Goal: Information Seeking & Learning: Learn about a topic

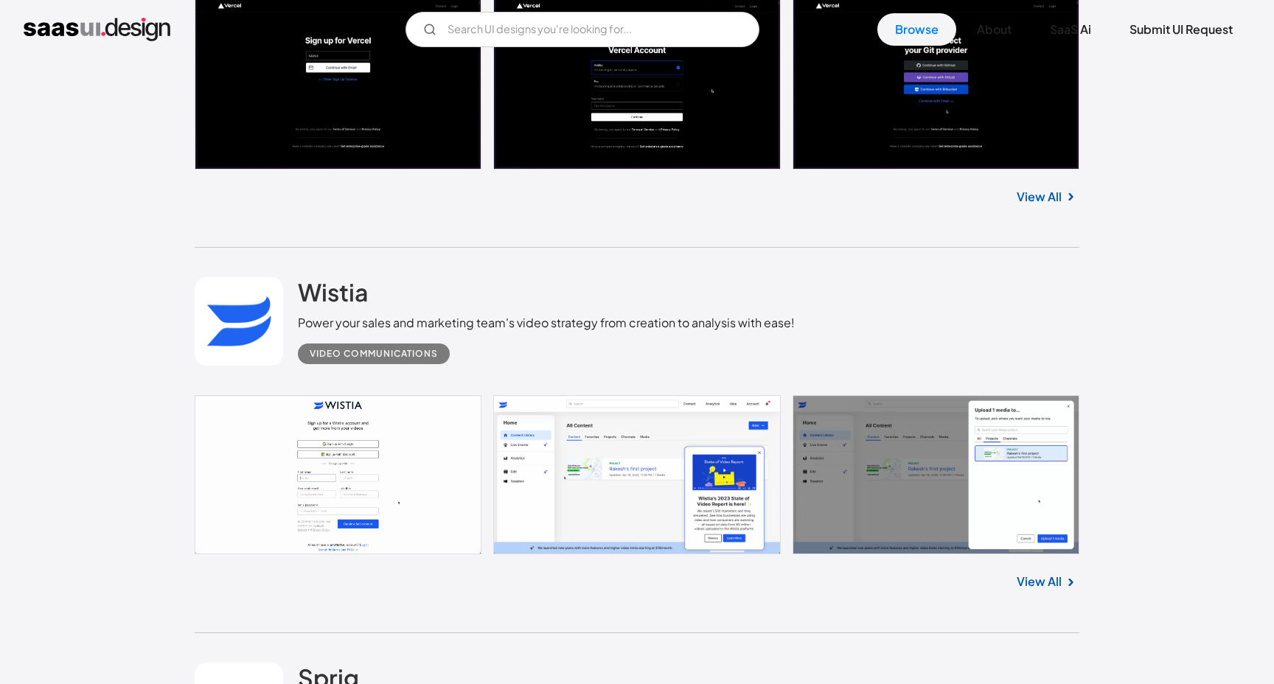
scroll to position [3018, 0]
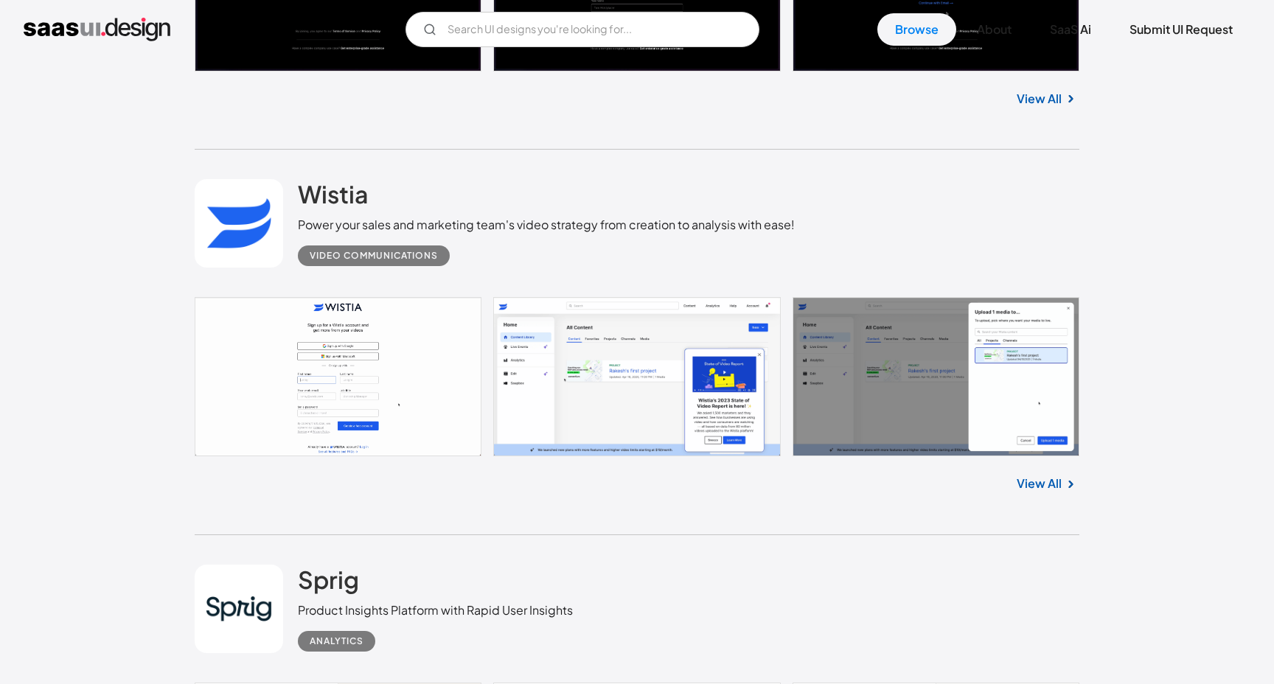
click at [441, 355] on link at bounding box center [637, 376] width 885 height 159
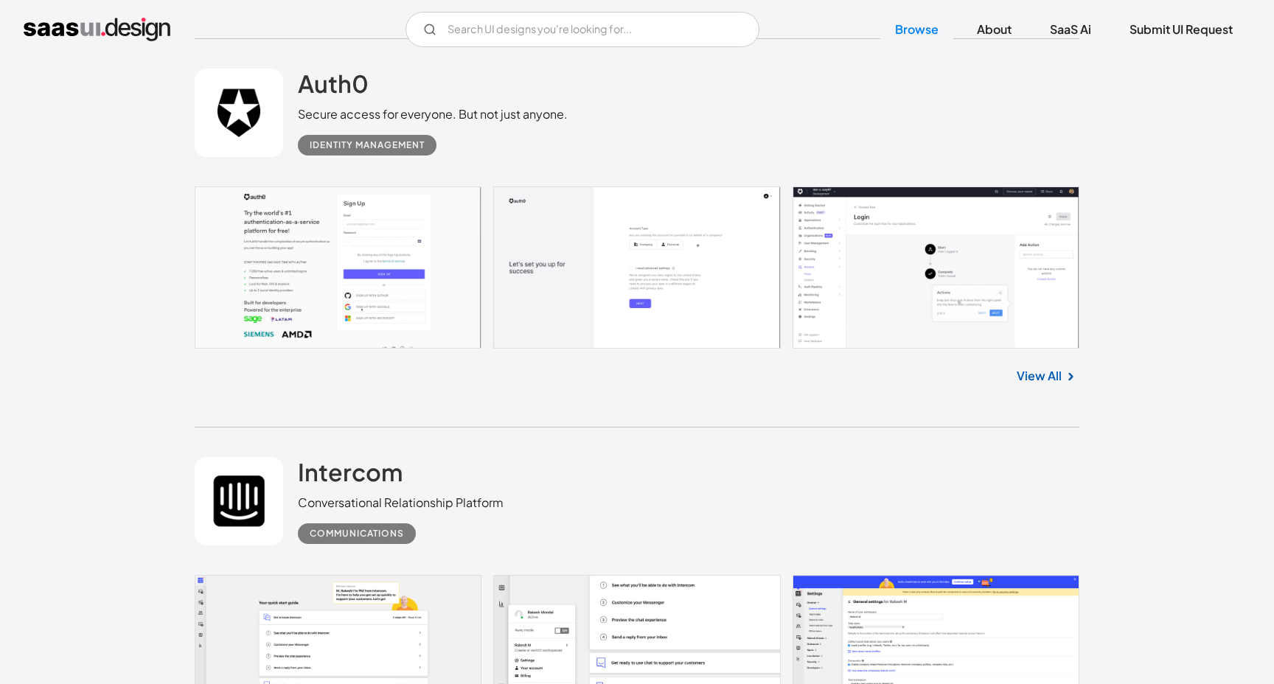
scroll to position [5403, 0]
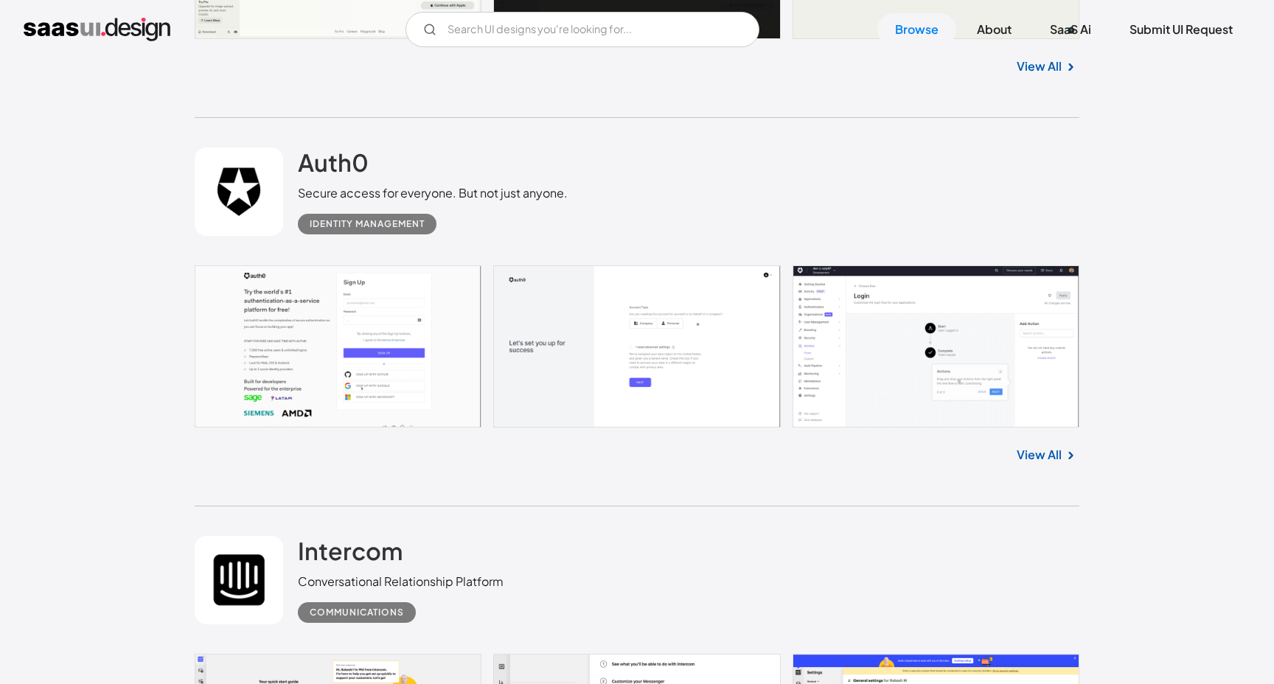
click at [434, 331] on link at bounding box center [637, 346] width 885 height 162
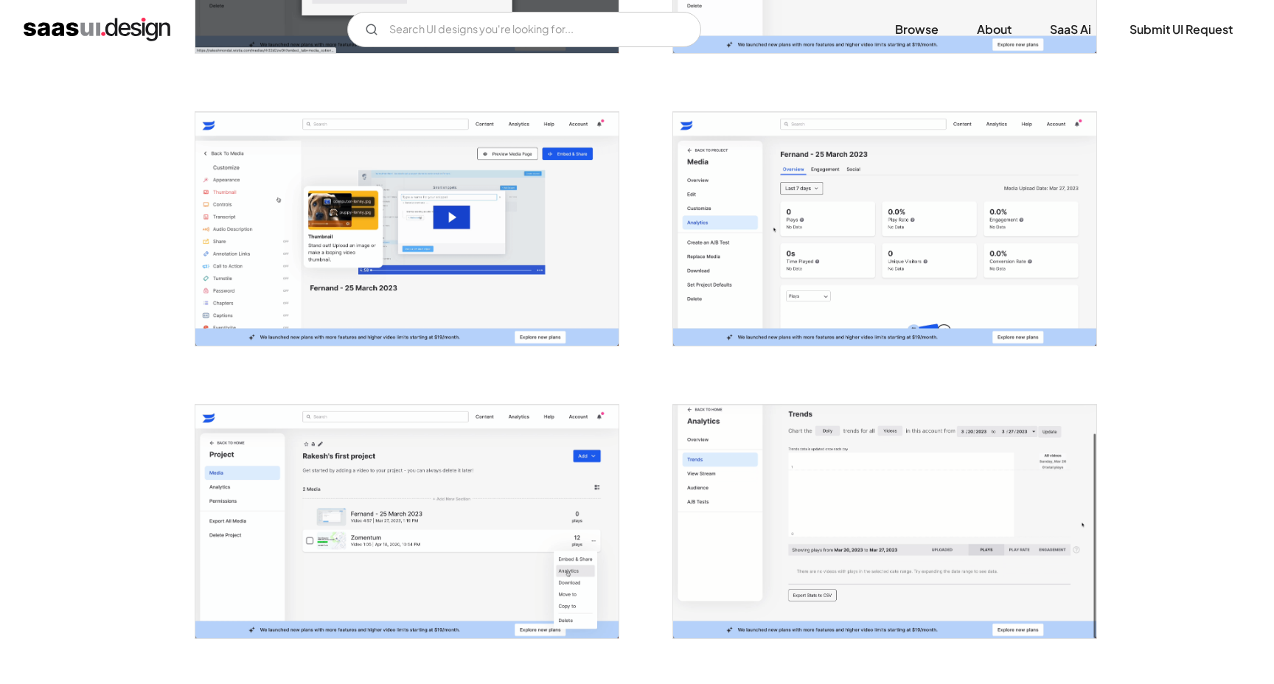
scroll to position [1408, 0]
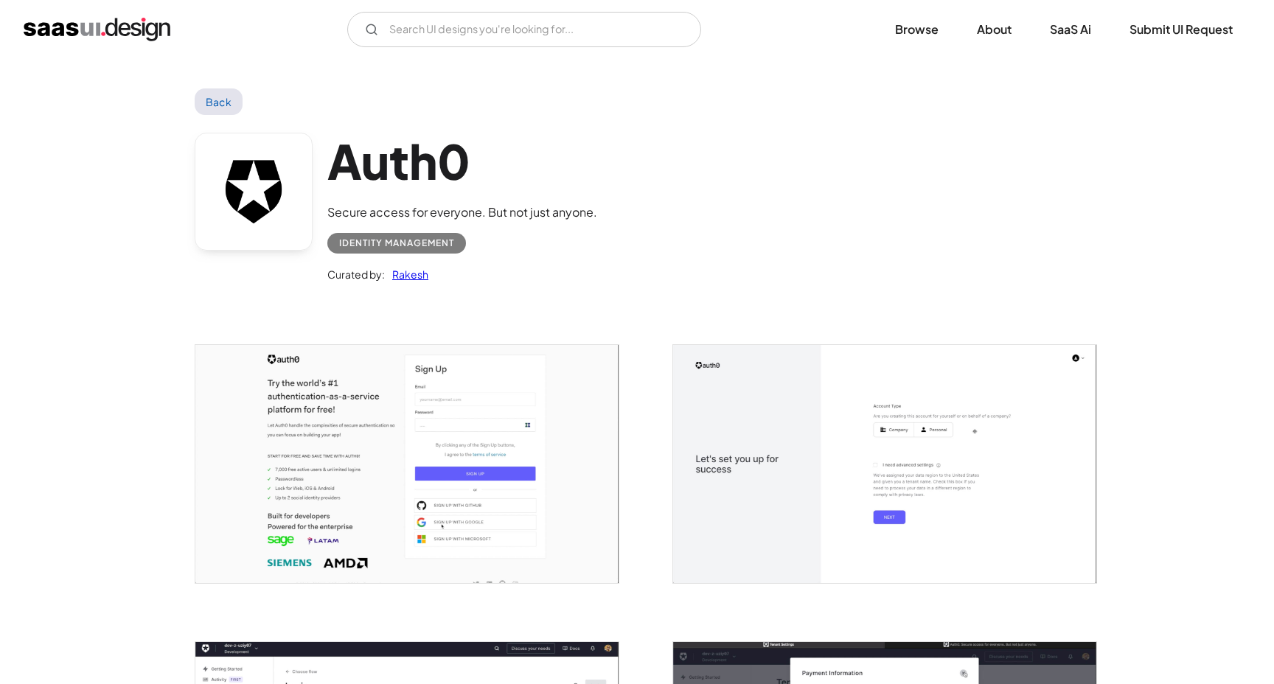
click at [442, 402] on img "open lightbox" at bounding box center [406, 464] width 423 height 238
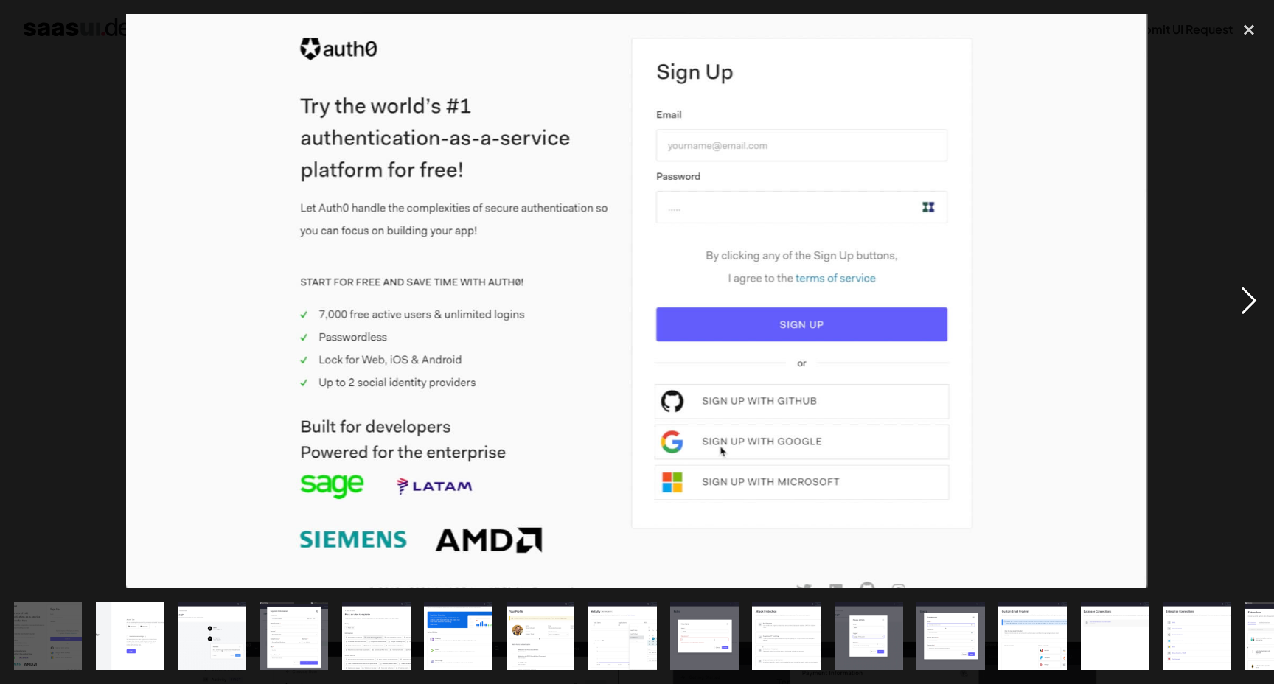
click at [1230, 320] on div "next image" at bounding box center [1249, 301] width 50 height 575
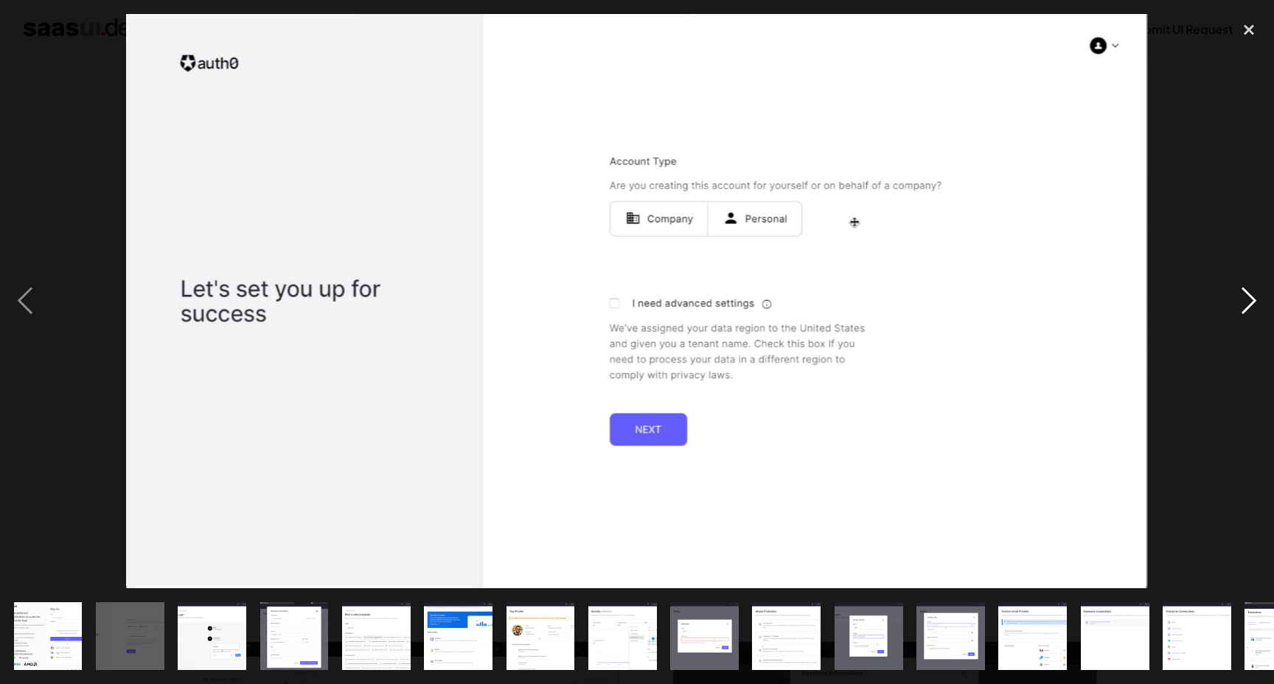
click at [1230, 320] on div "next image" at bounding box center [1249, 301] width 50 height 575
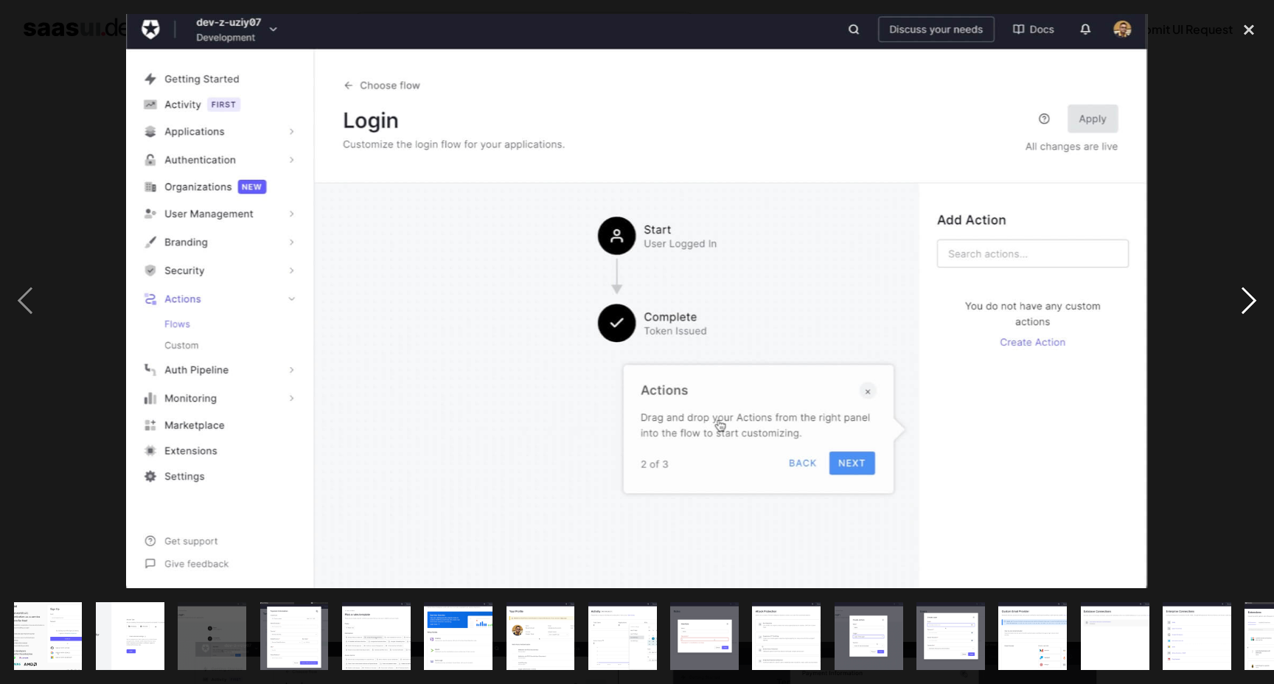
click at [1230, 320] on div "next image" at bounding box center [1249, 301] width 50 height 575
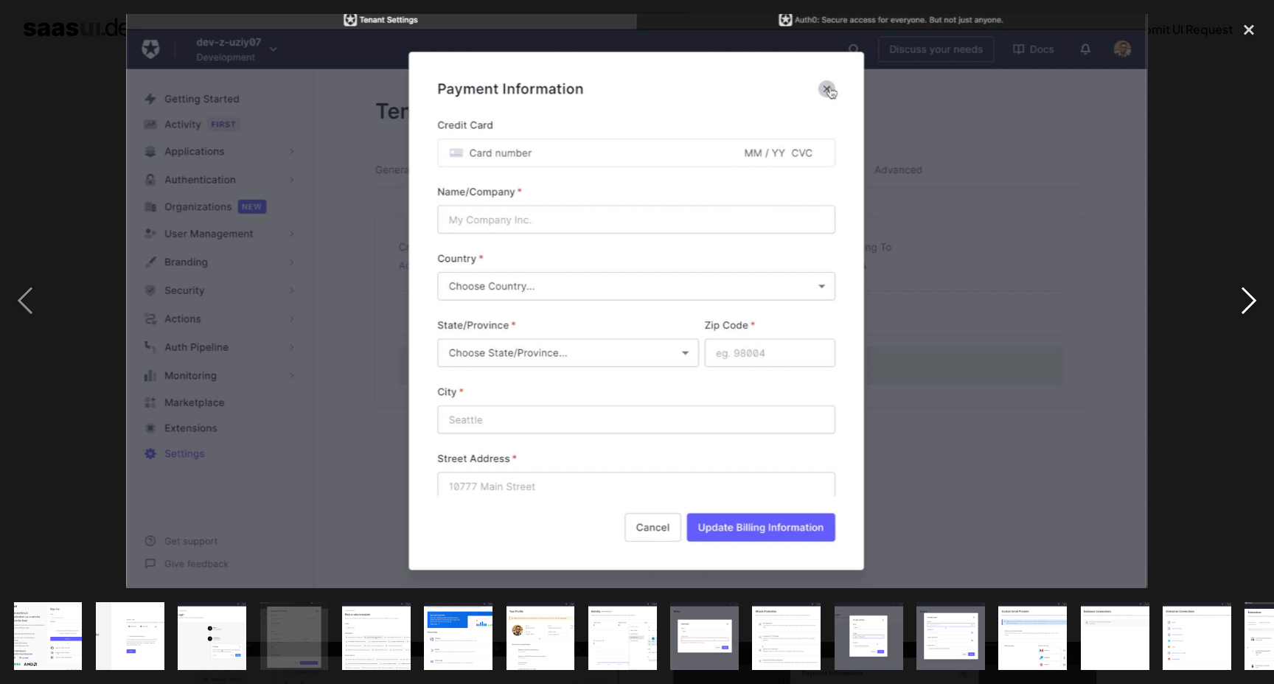
click at [1230, 320] on div "next image" at bounding box center [1249, 301] width 50 height 575
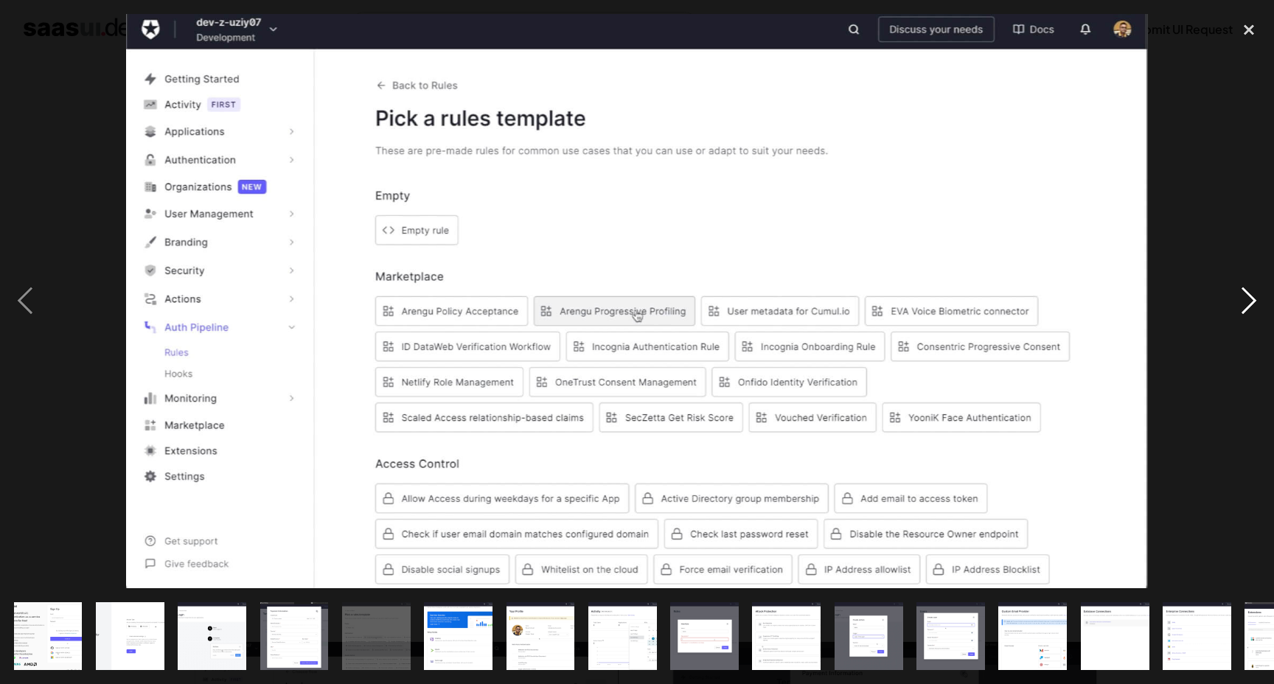
click at [1230, 320] on div "next image" at bounding box center [1249, 301] width 50 height 575
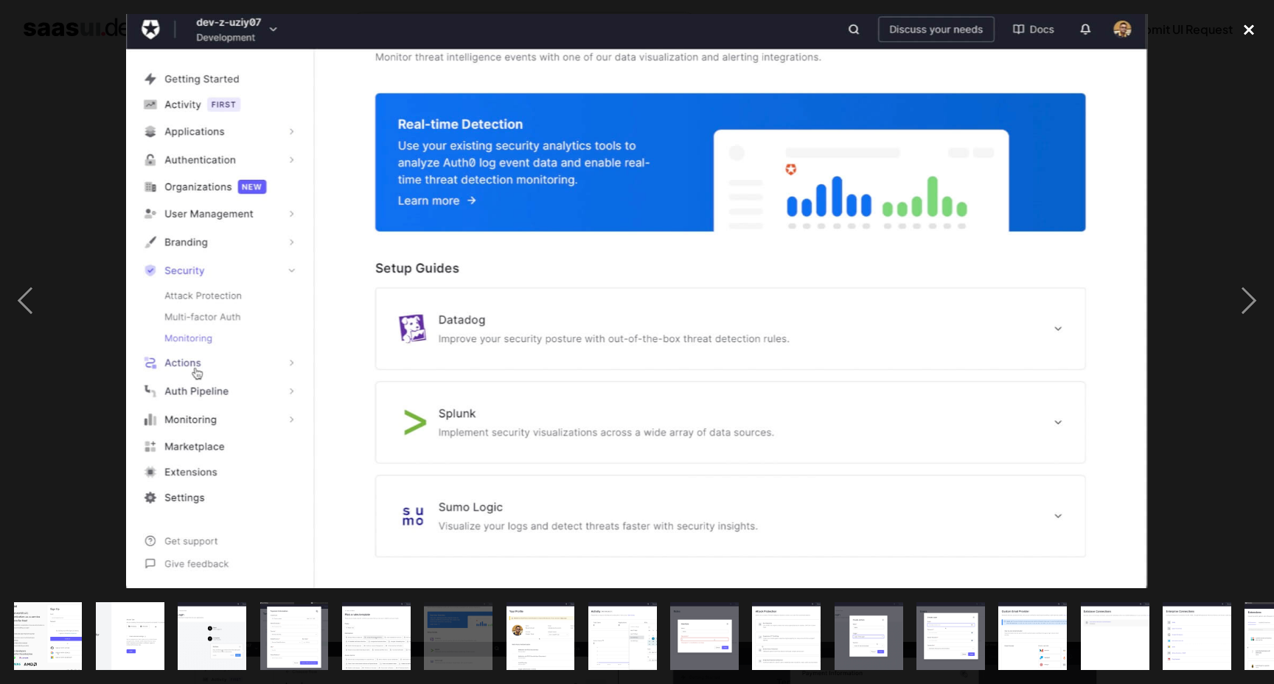
click at [1255, 39] on div "close lightbox" at bounding box center [1249, 30] width 50 height 32
